Goal: Navigation & Orientation: Go to known website

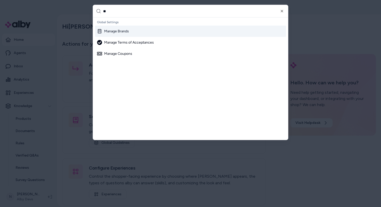
type input "***"
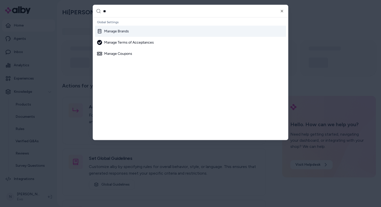
type input "***"
